Goal: Task Accomplishment & Management: Manage account settings

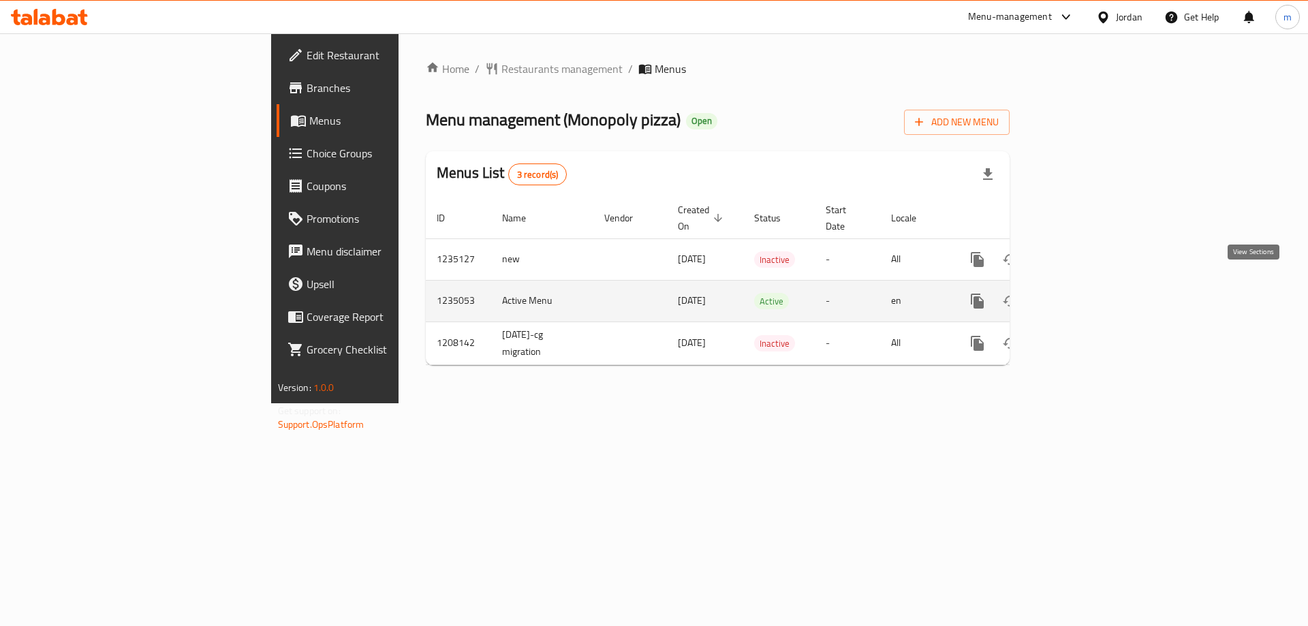
click at [1084, 293] on icon "enhanced table" at bounding box center [1076, 301] width 16 height 16
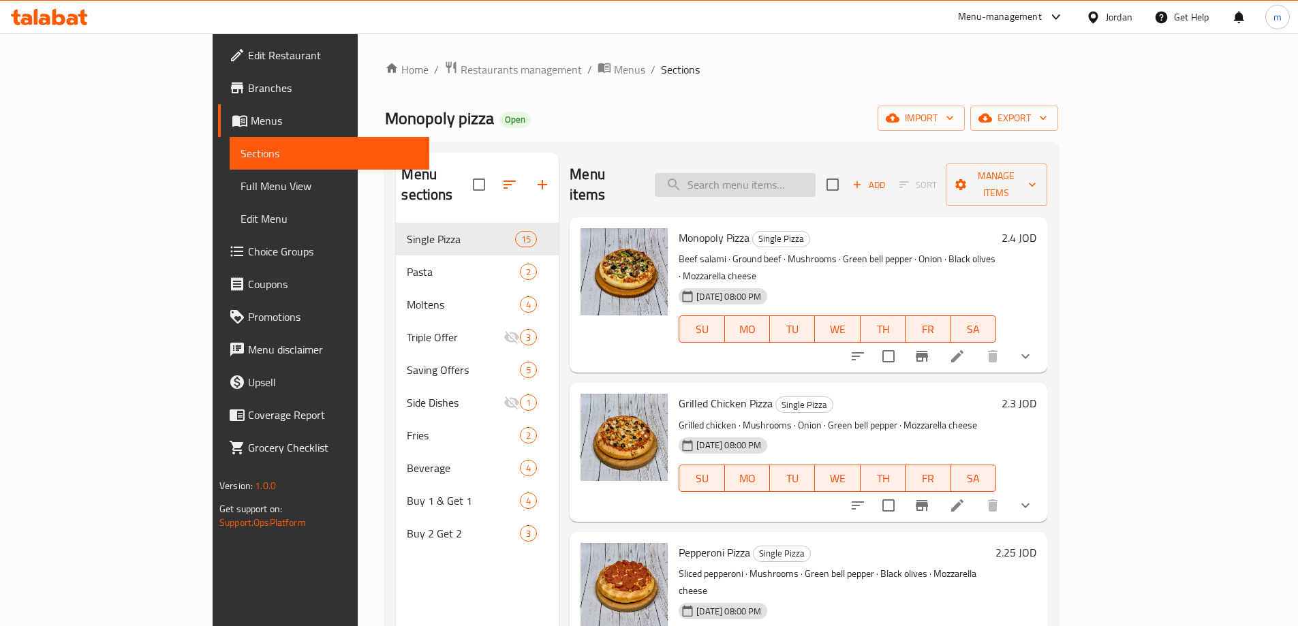
click at [778, 174] on input "search" at bounding box center [735, 185] width 161 height 24
paste input "Four Seasons Pizza"
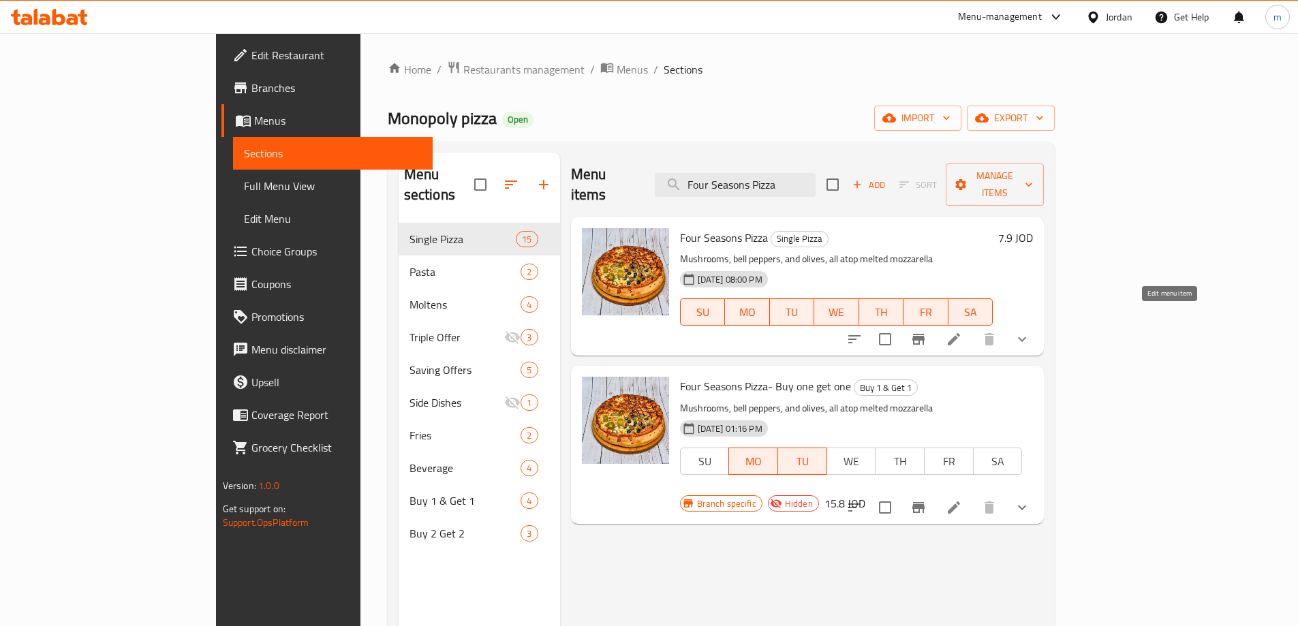
type input "Four Seasons Pizza"
click at [960, 333] on icon at bounding box center [954, 339] width 12 height 12
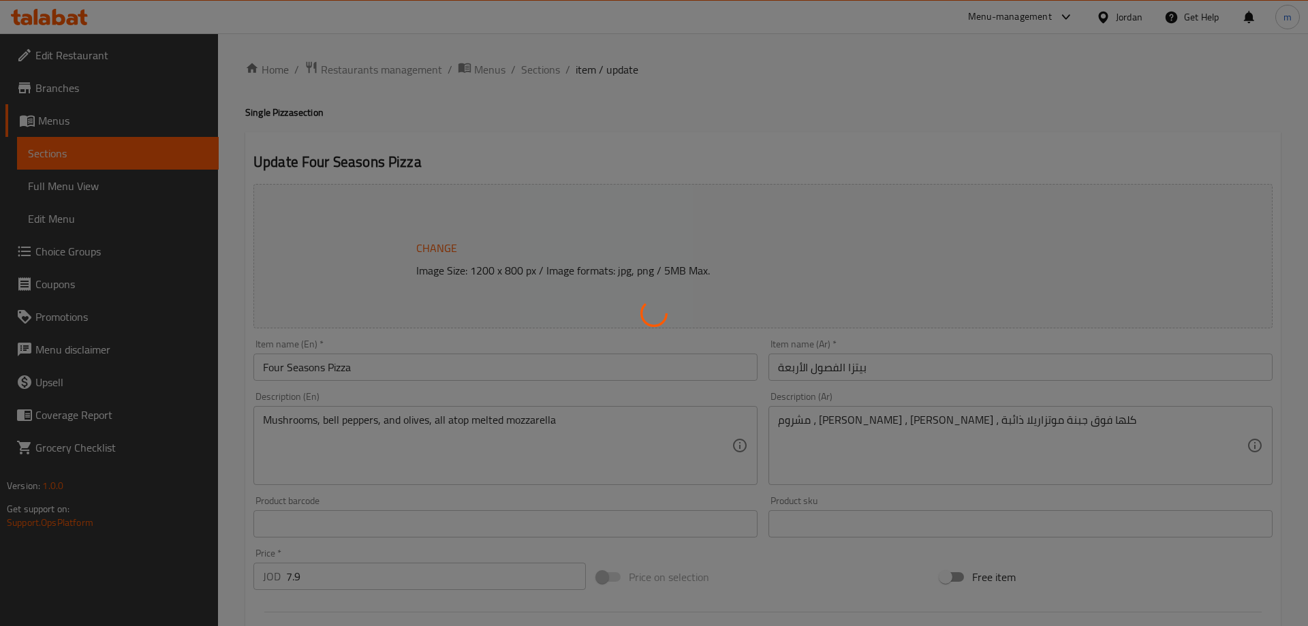
type input "اضافات بيتزا الفصول الأربعة"
type input "0"
type input "طلبات جانبية"
type input "0"
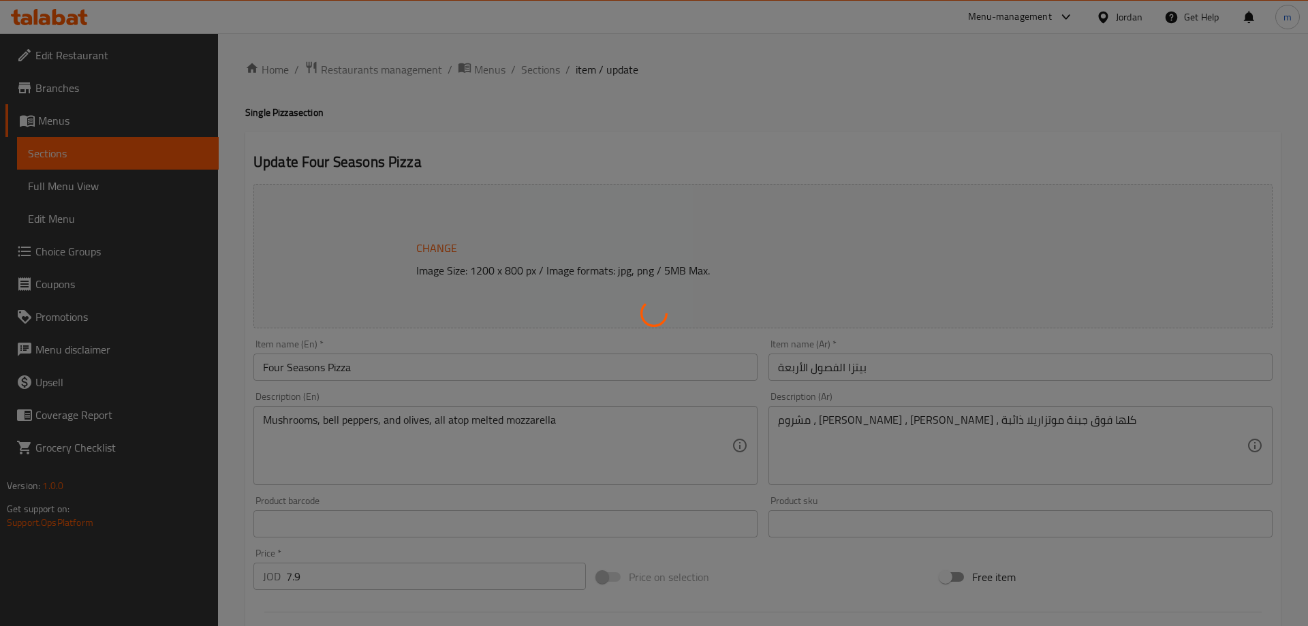
type input "0"
type input "الصوصات"
type input "0"
type input "المشروبات"
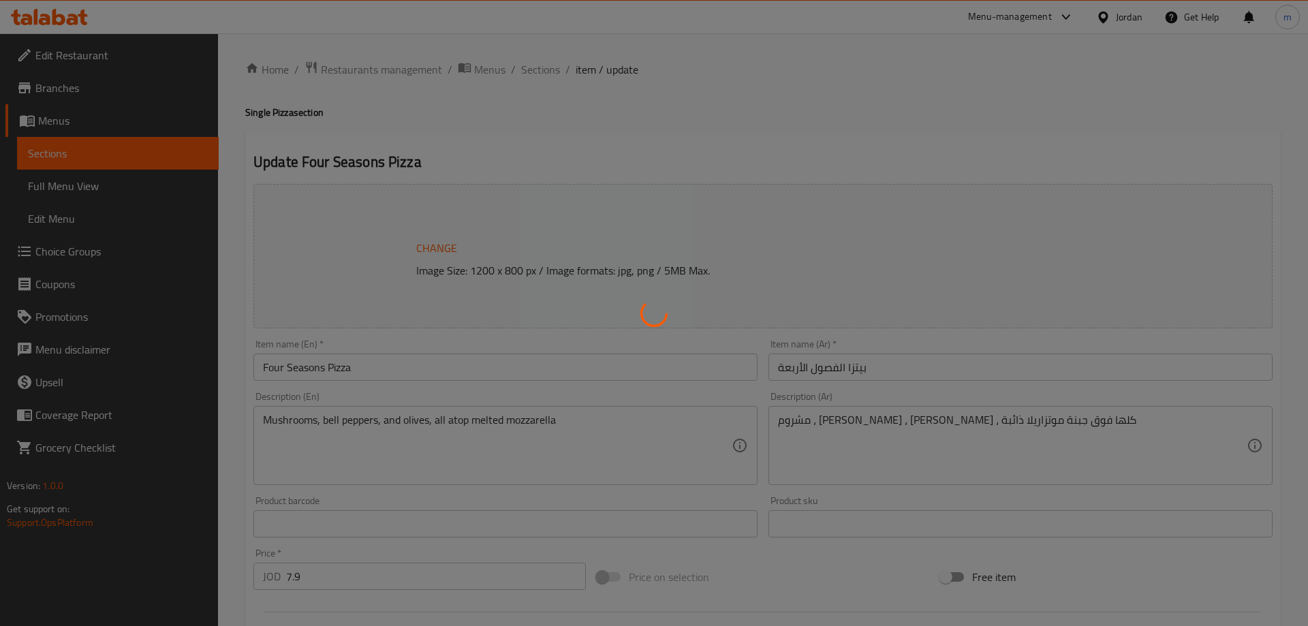
type input "0"
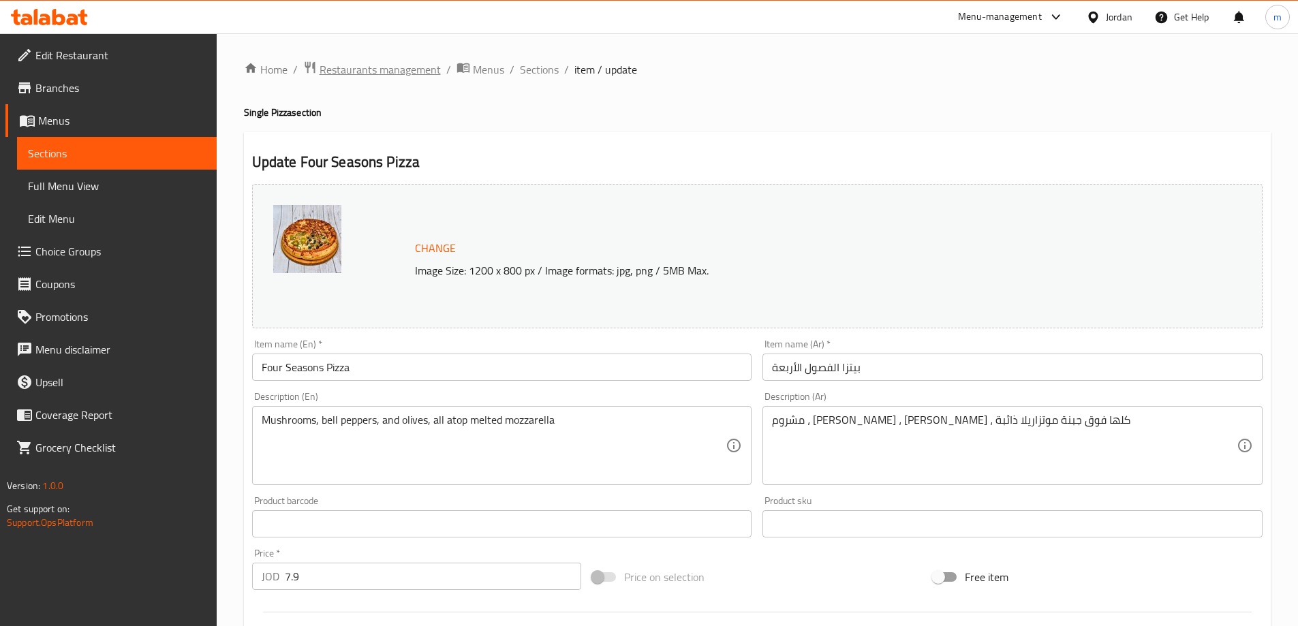
click at [380, 68] on span "Restaurants management" at bounding box center [380, 69] width 121 height 16
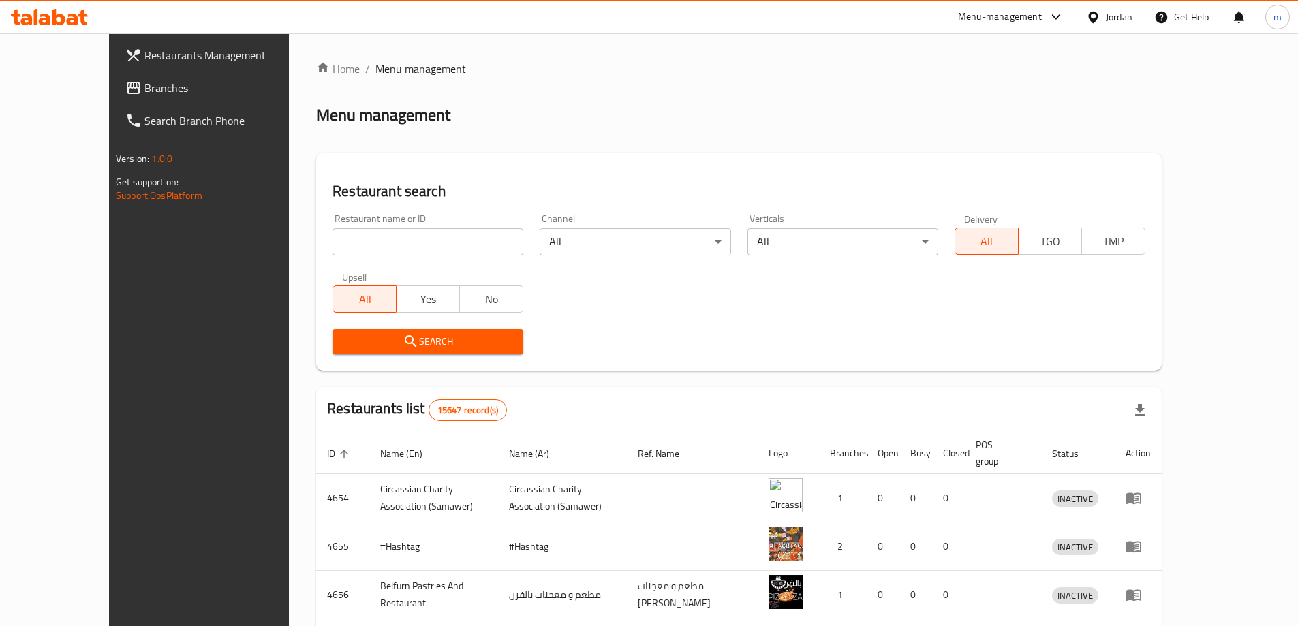
click at [1124, 19] on div "Jordan" at bounding box center [1119, 17] width 27 height 15
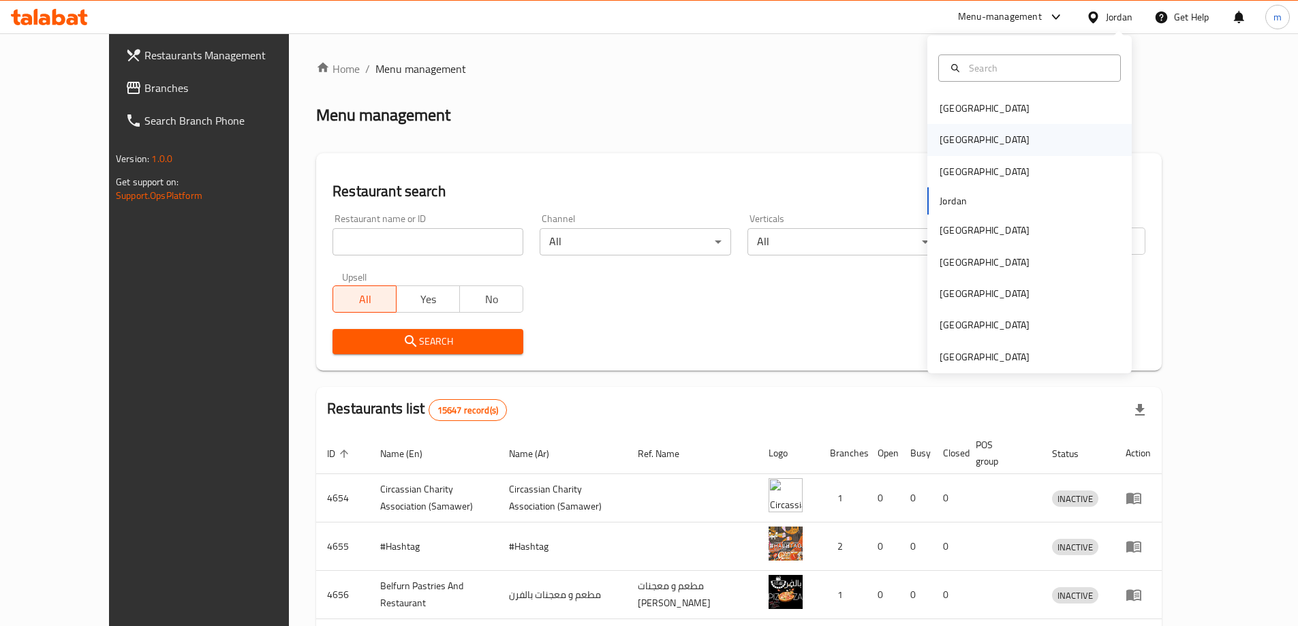
click at [962, 137] on div "[GEOGRAPHIC_DATA]" at bounding box center [985, 139] width 112 height 31
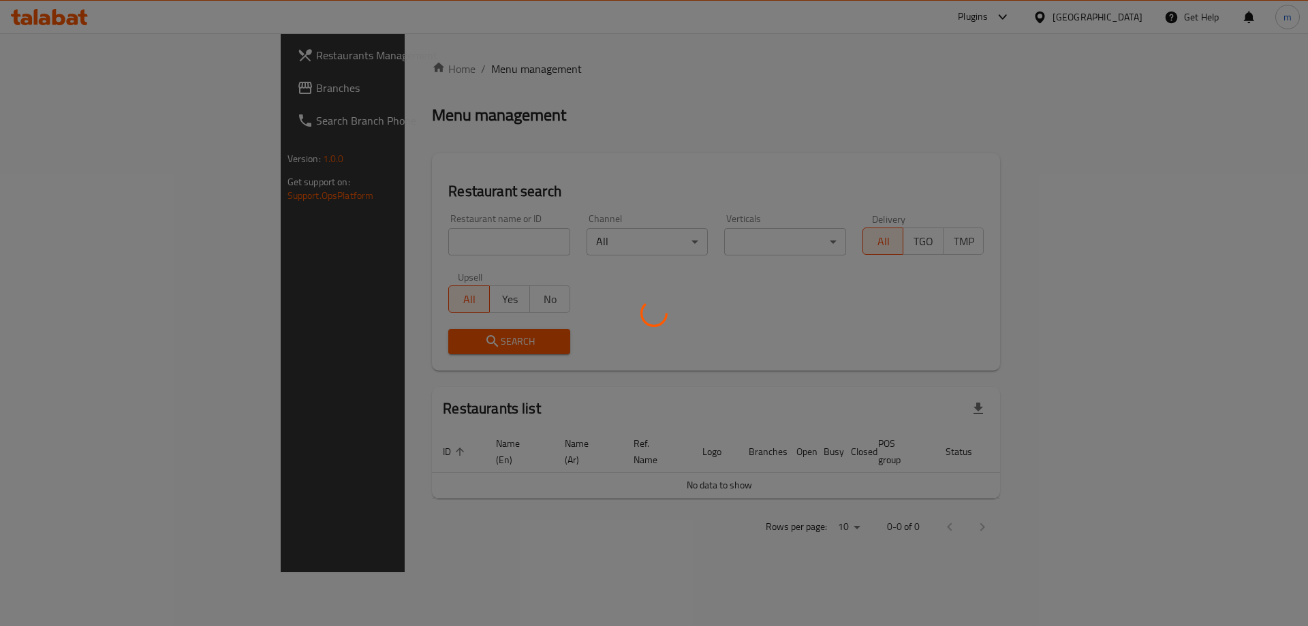
drag, startPoint x: 553, startPoint y: 104, endPoint x: 523, endPoint y: 104, distance: 30.0
click at [543, 104] on div at bounding box center [654, 313] width 1308 height 626
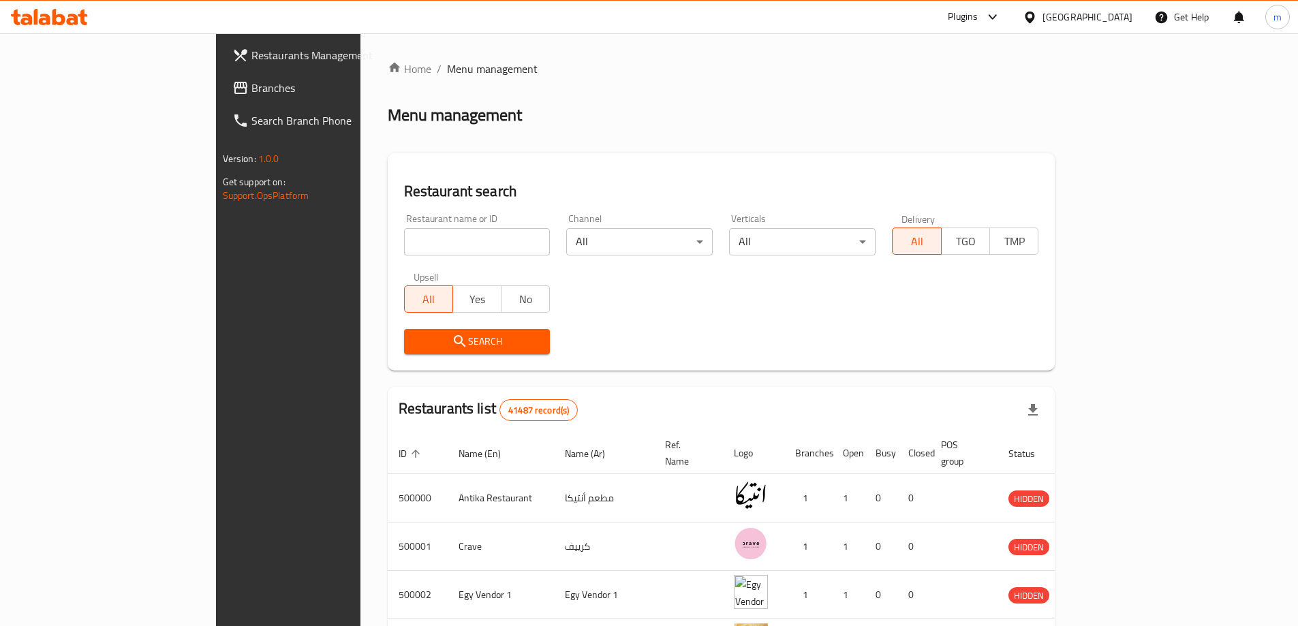
click at [251, 91] on span "Branches" at bounding box center [336, 88] width 170 height 16
